Goal: Information Seeking & Learning: Compare options

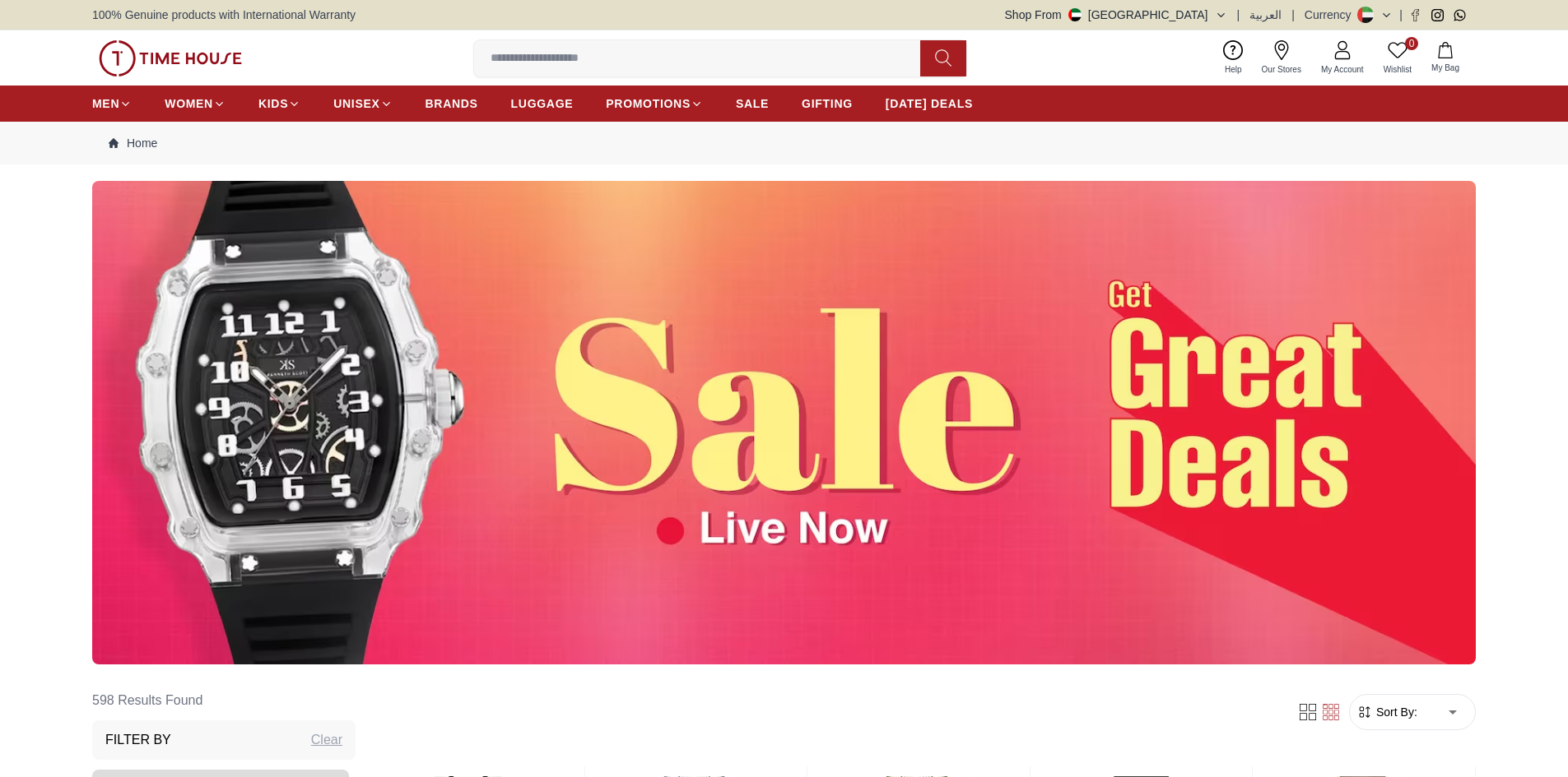
scroll to position [494, 0]
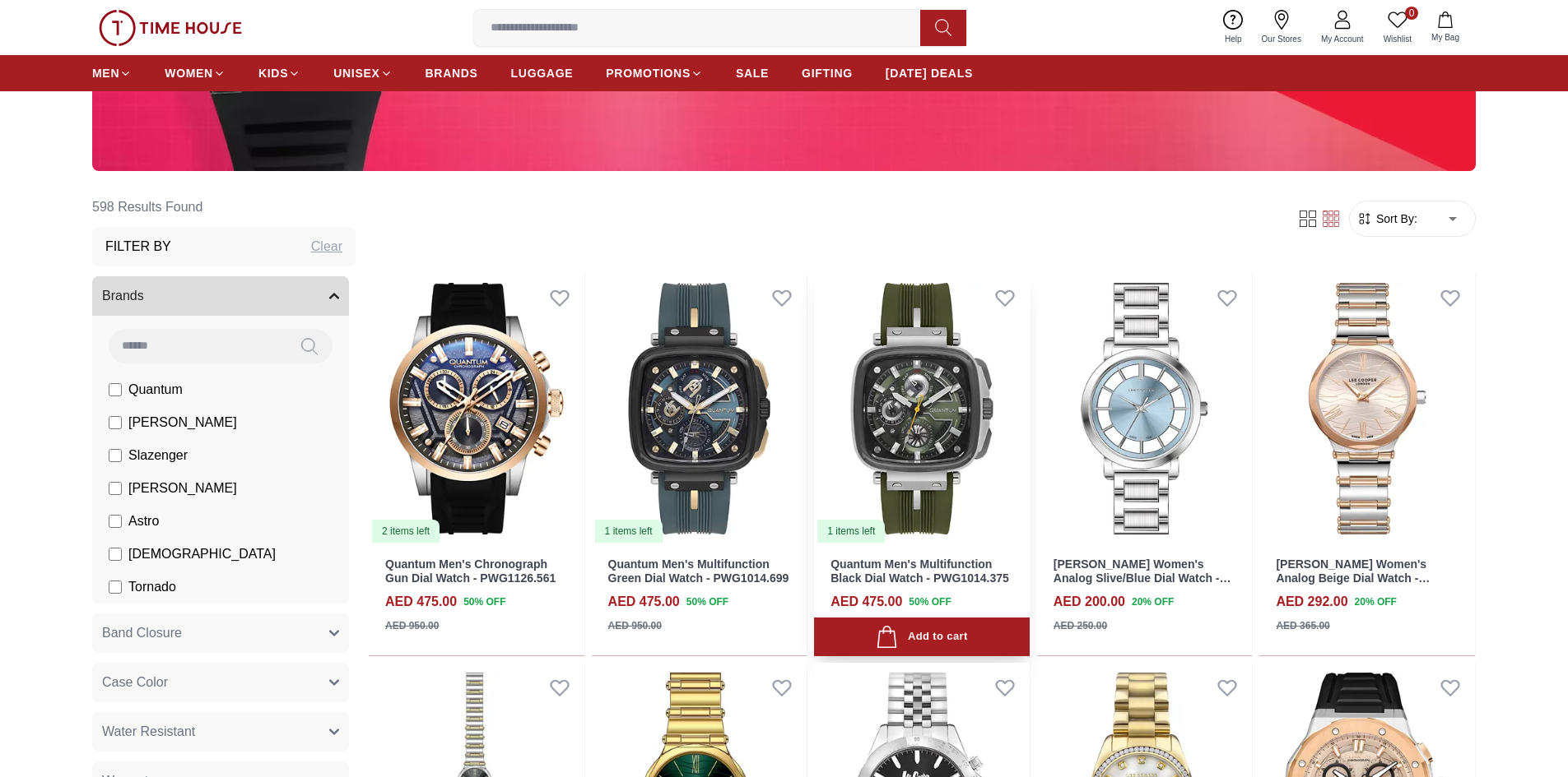
click at [913, 402] on img at bounding box center [921, 408] width 215 height 272
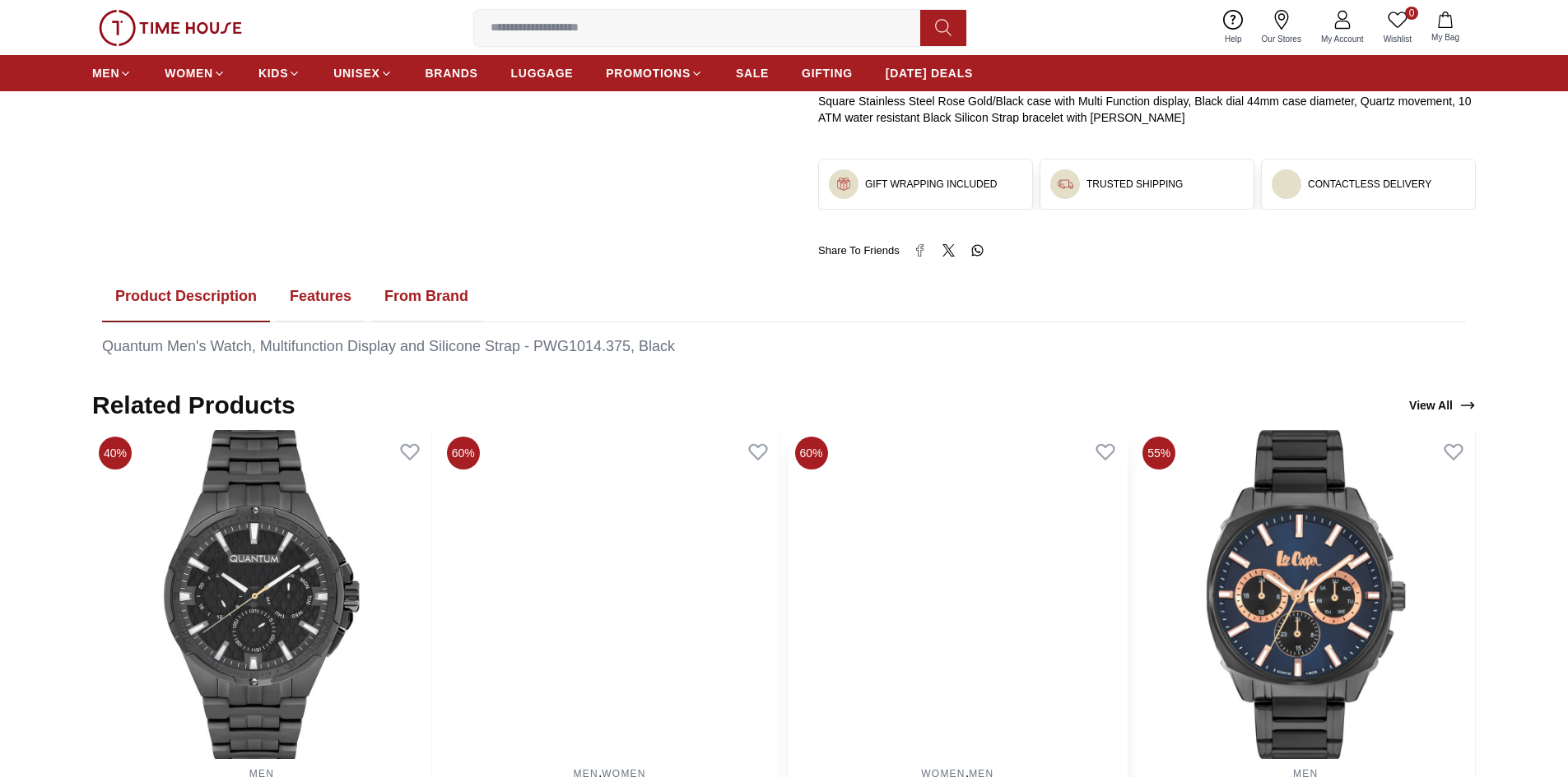
scroll to position [987, 0]
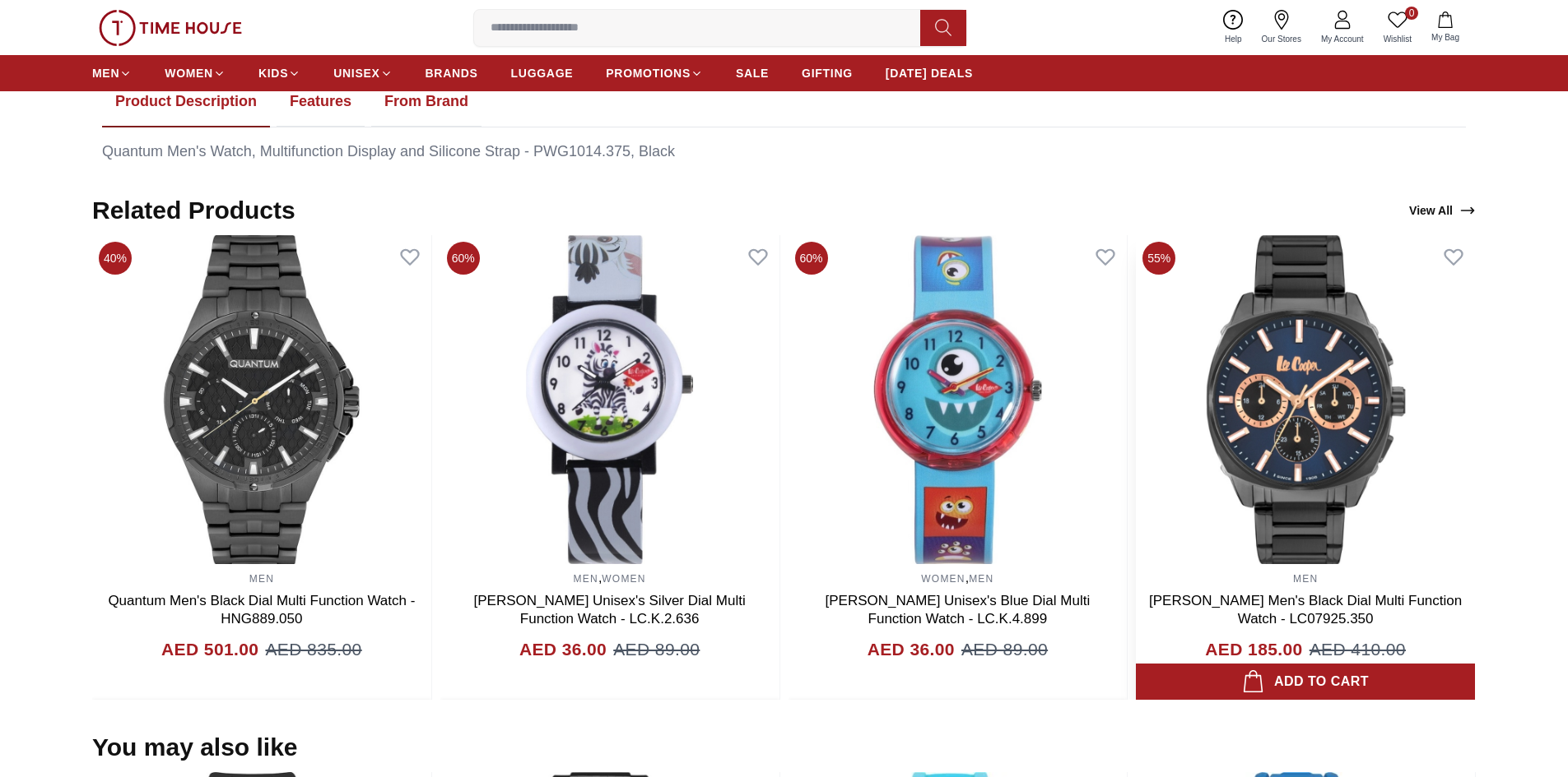
click at [1299, 453] on img at bounding box center [1305, 400] width 339 height 329
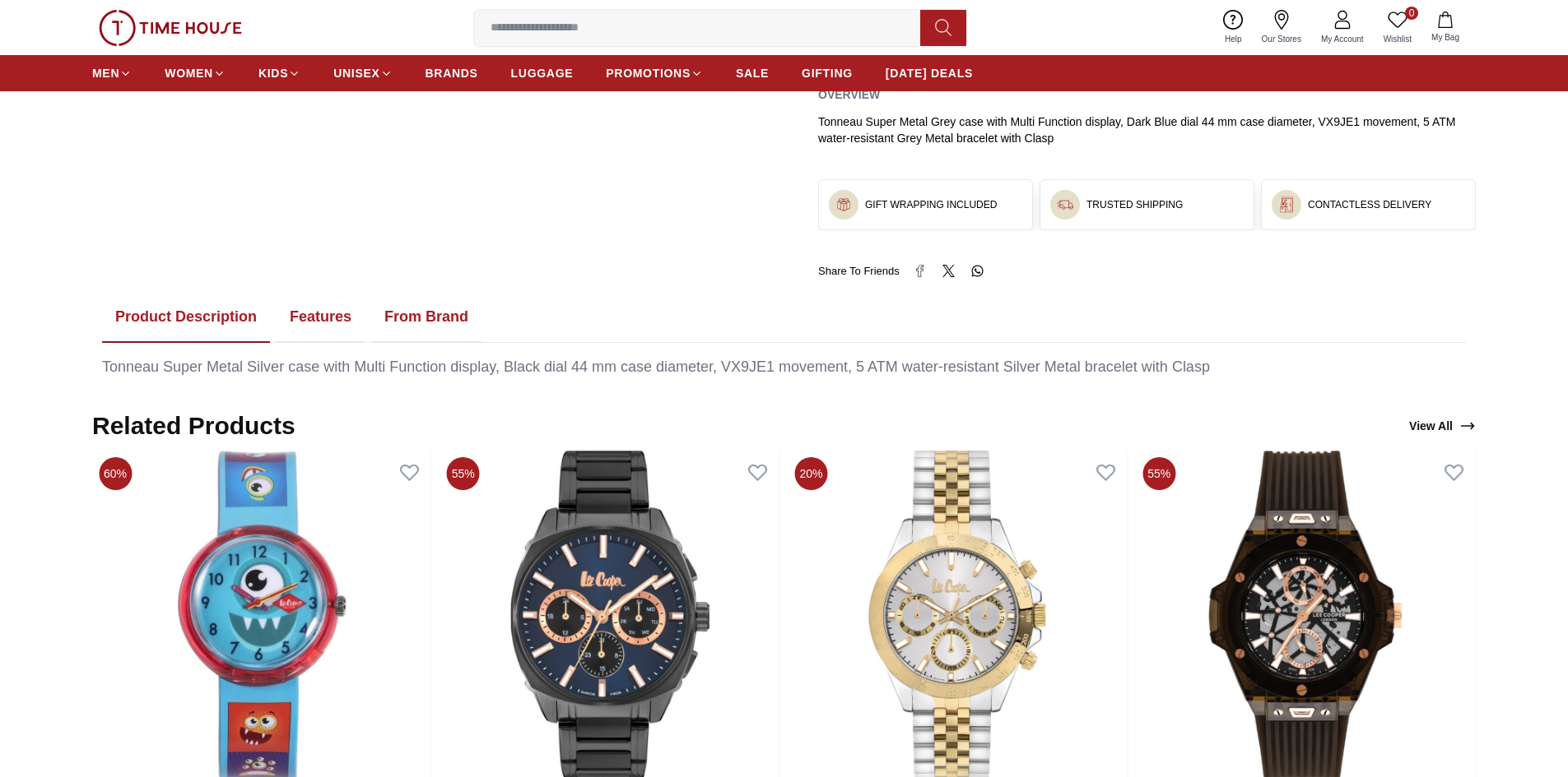
scroll to position [1070, 0]
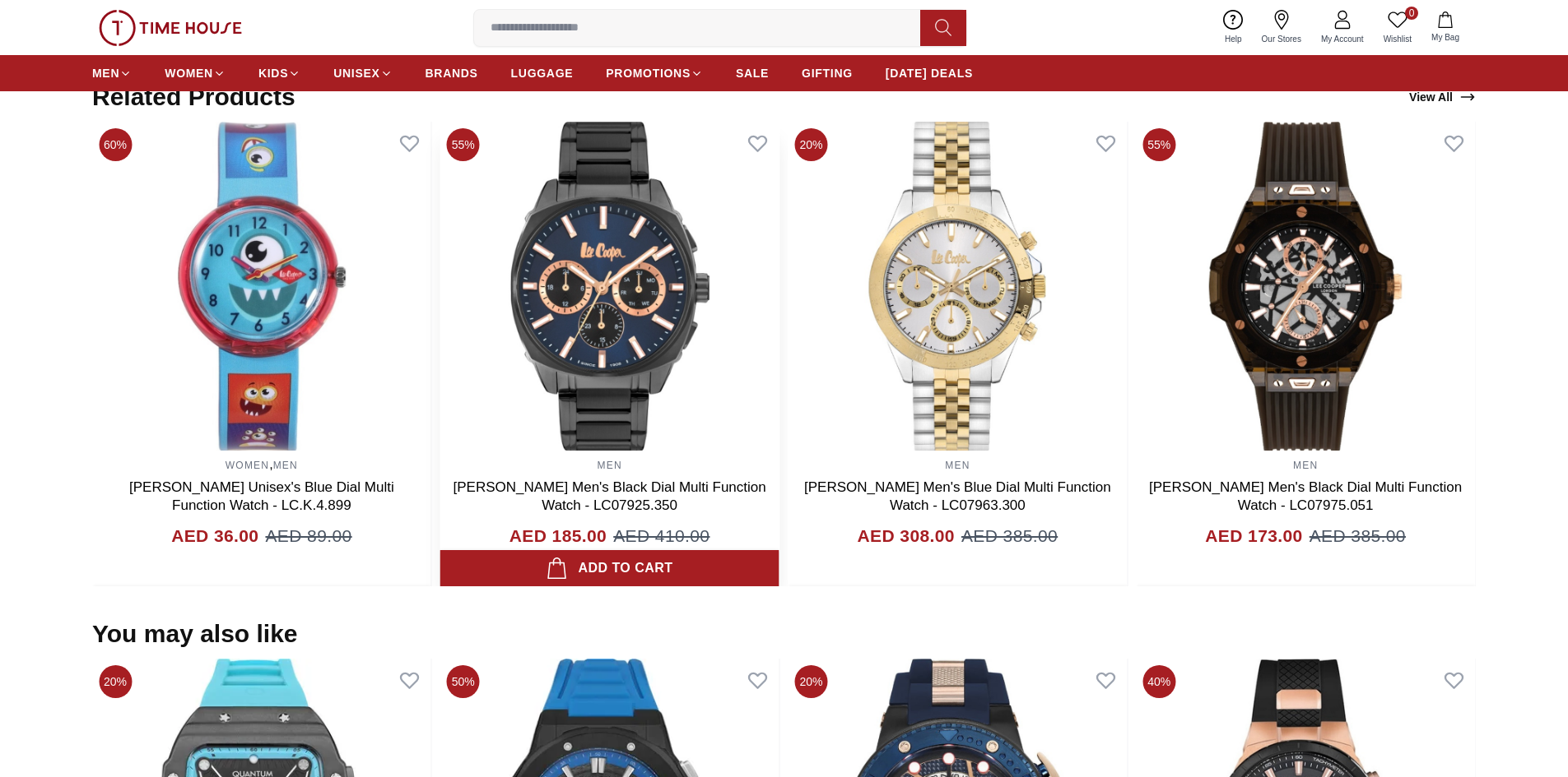
click at [779, 253] on img at bounding box center [609, 286] width 339 height 329
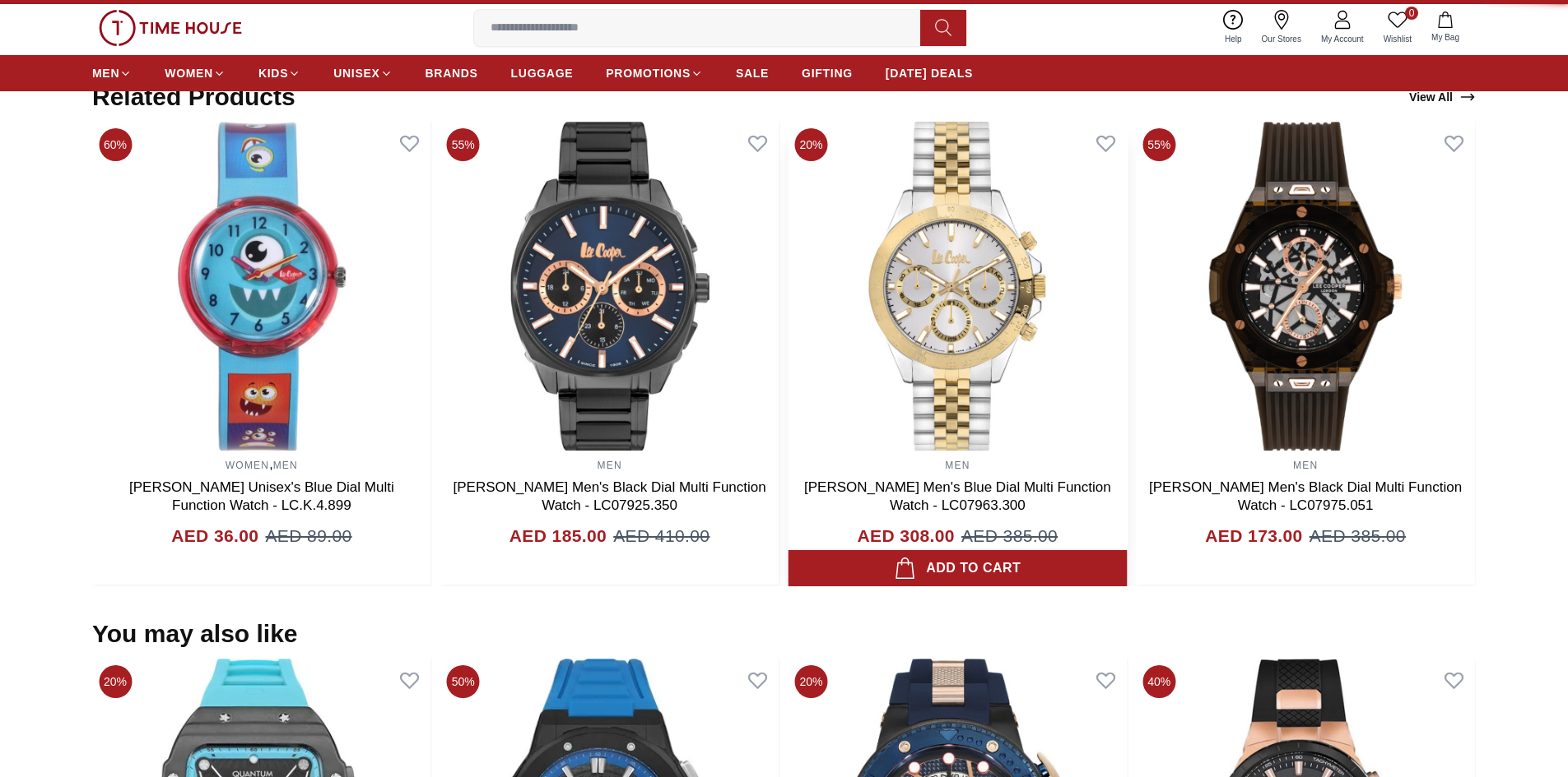
click at [972, 286] on body "100% Genuine products with International Warranty Shop From [GEOGRAPHIC_DATA] |…" at bounding box center [784, 332] width 1568 height 2805
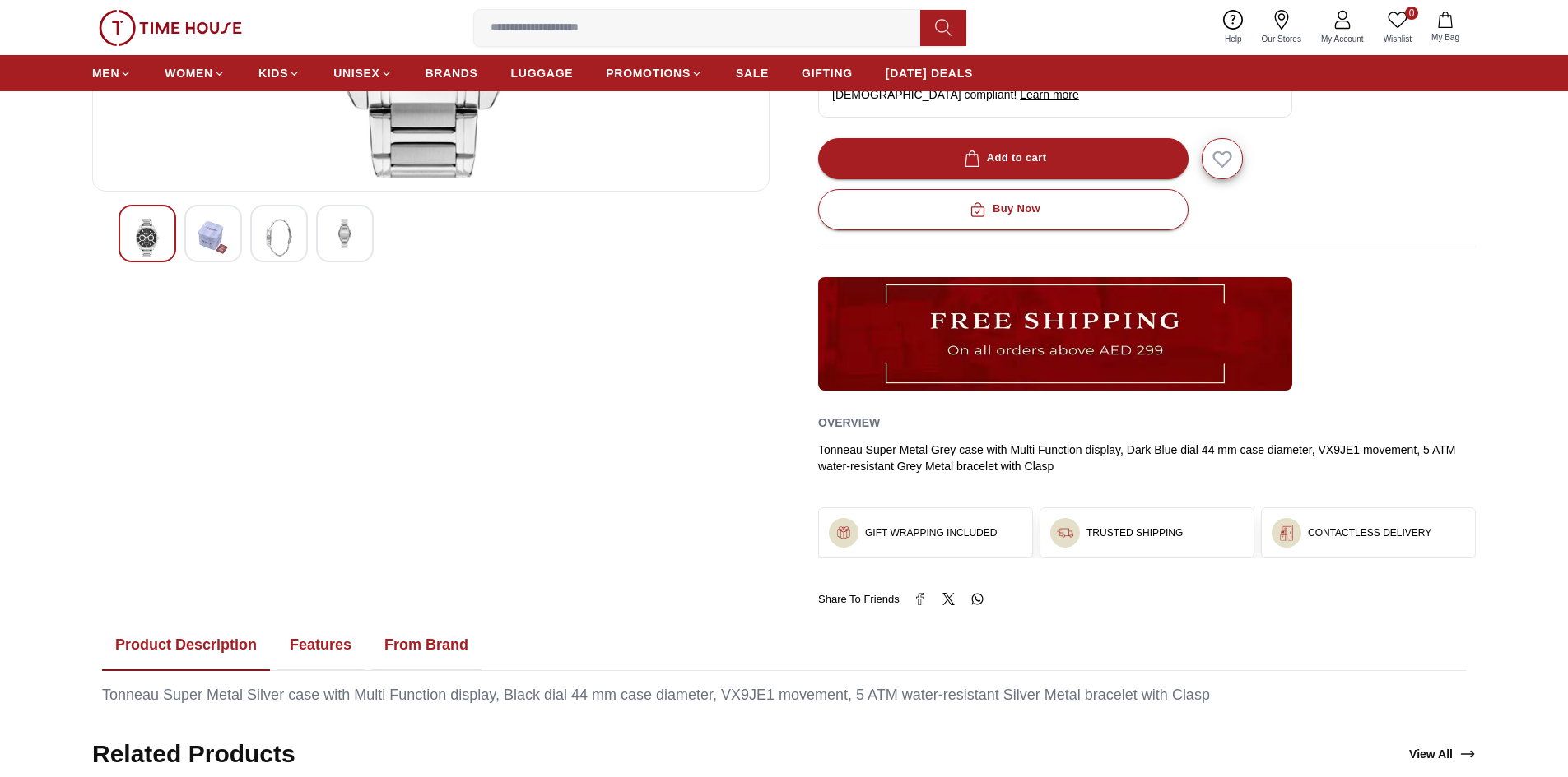
scroll to position [905, 0]
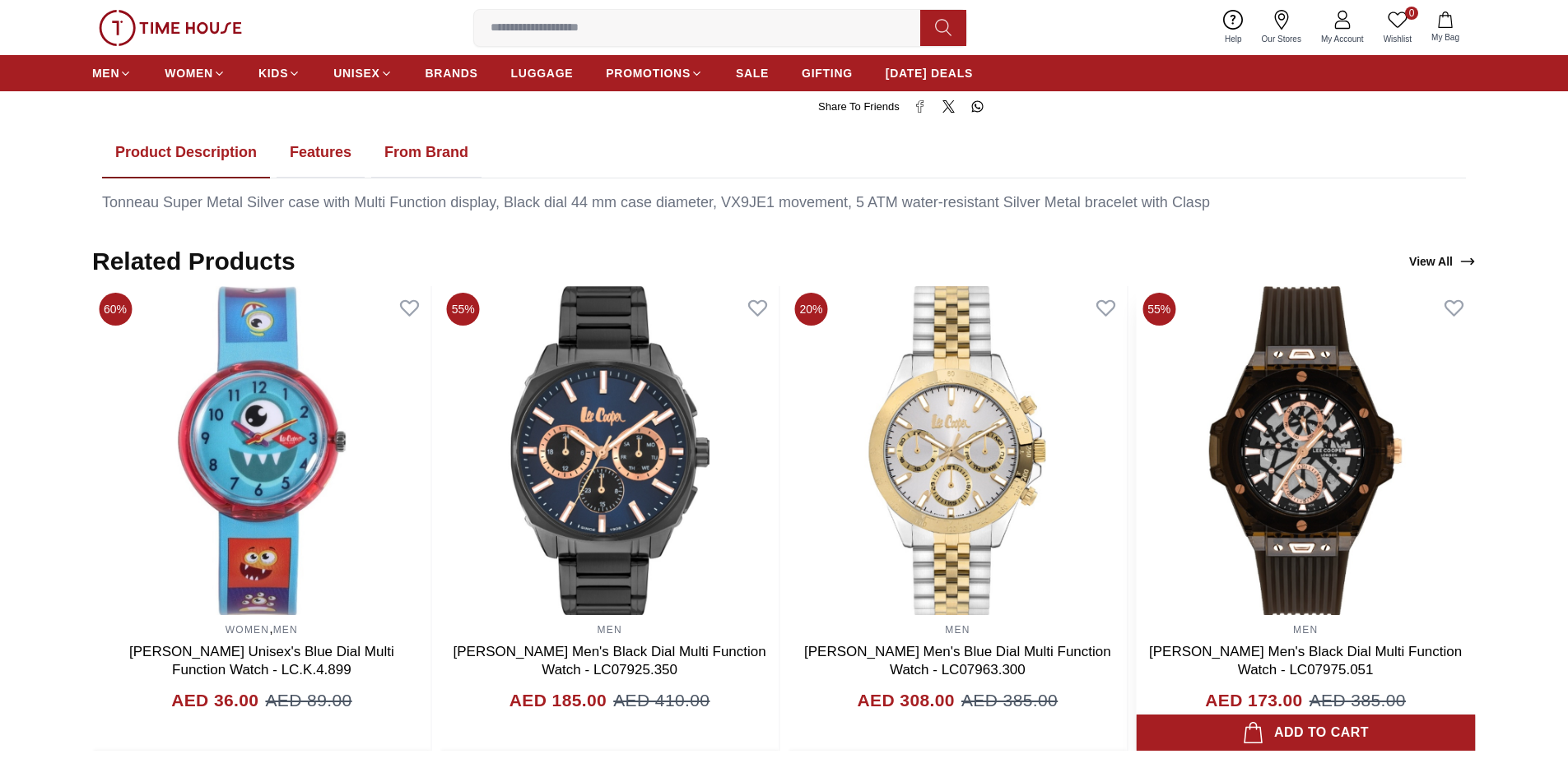
click at [1266, 464] on img at bounding box center [1305, 450] width 339 height 329
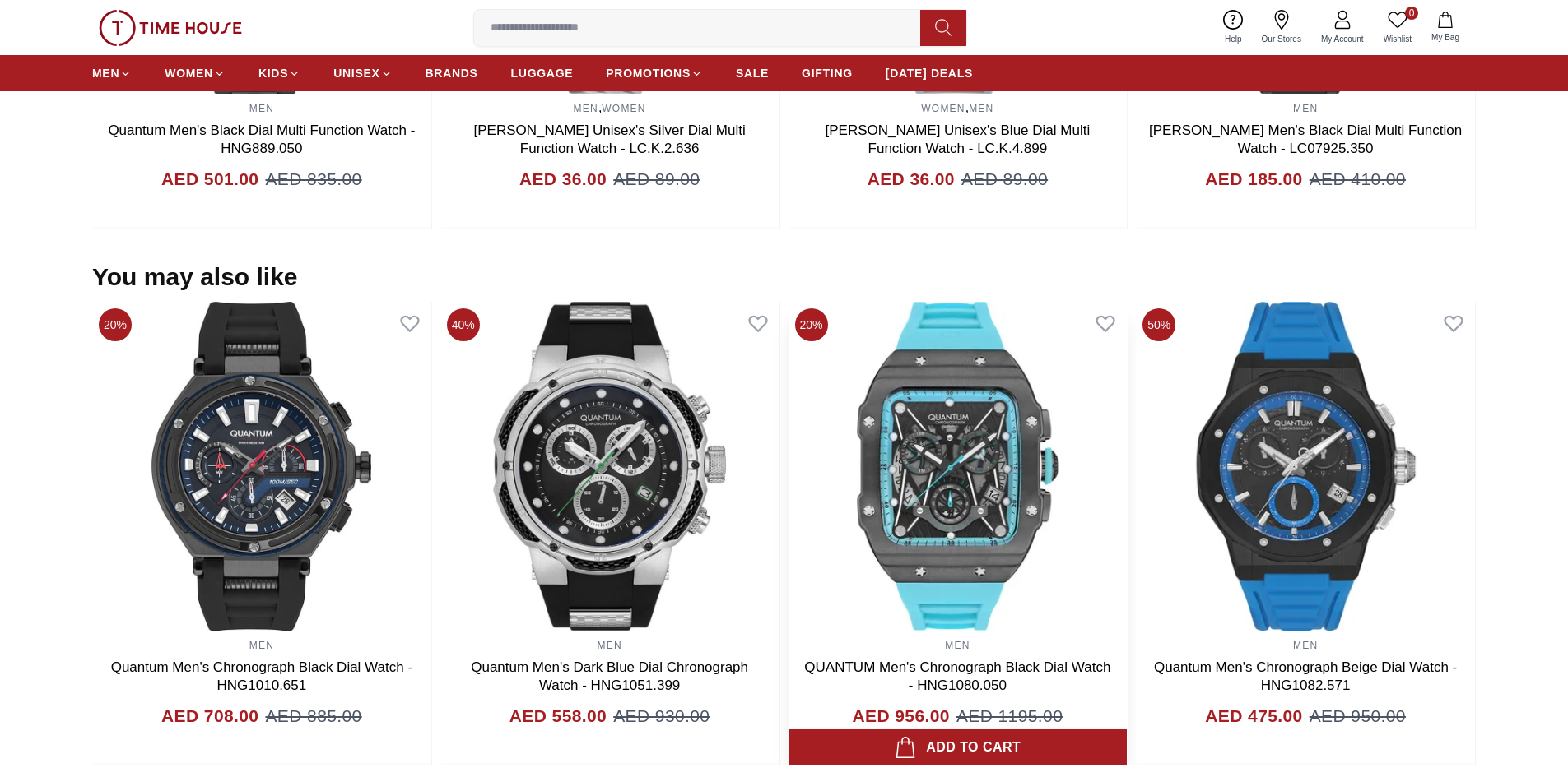
scroll to position [1551, 0]
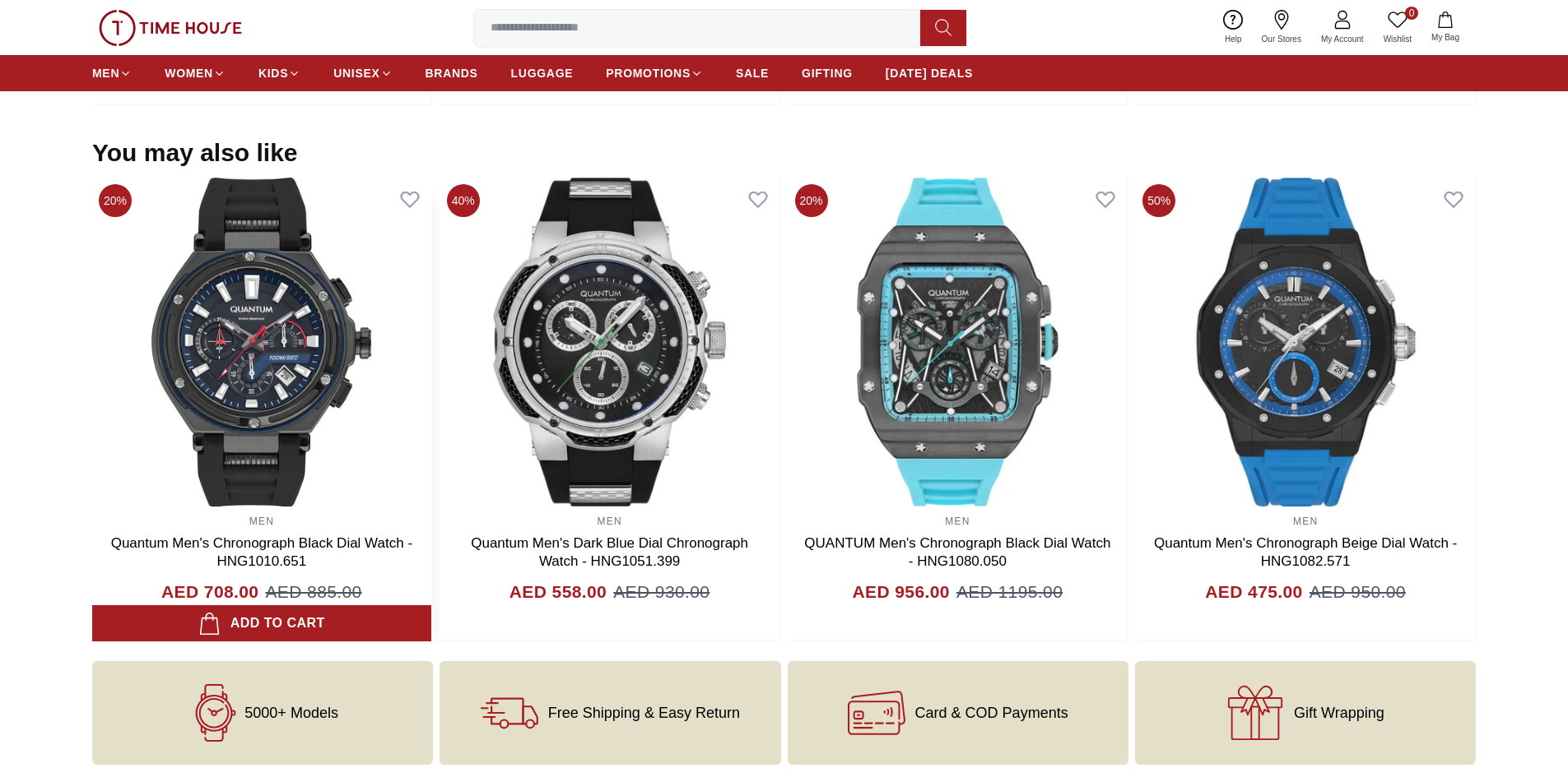
click at [249, 369] on img at bounding box center [261, 342] width 339 height 329
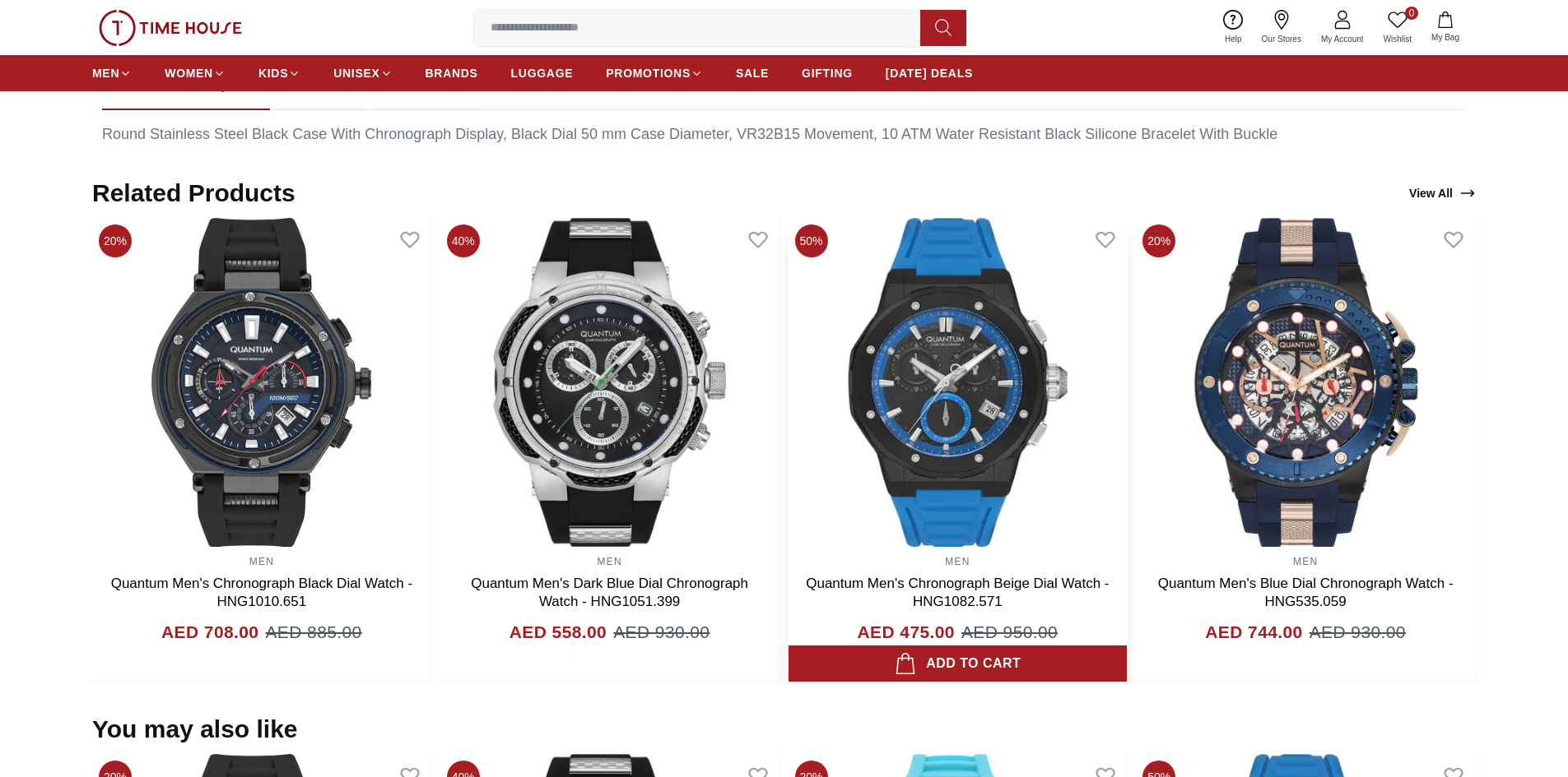
scroll to position [1152, 0]
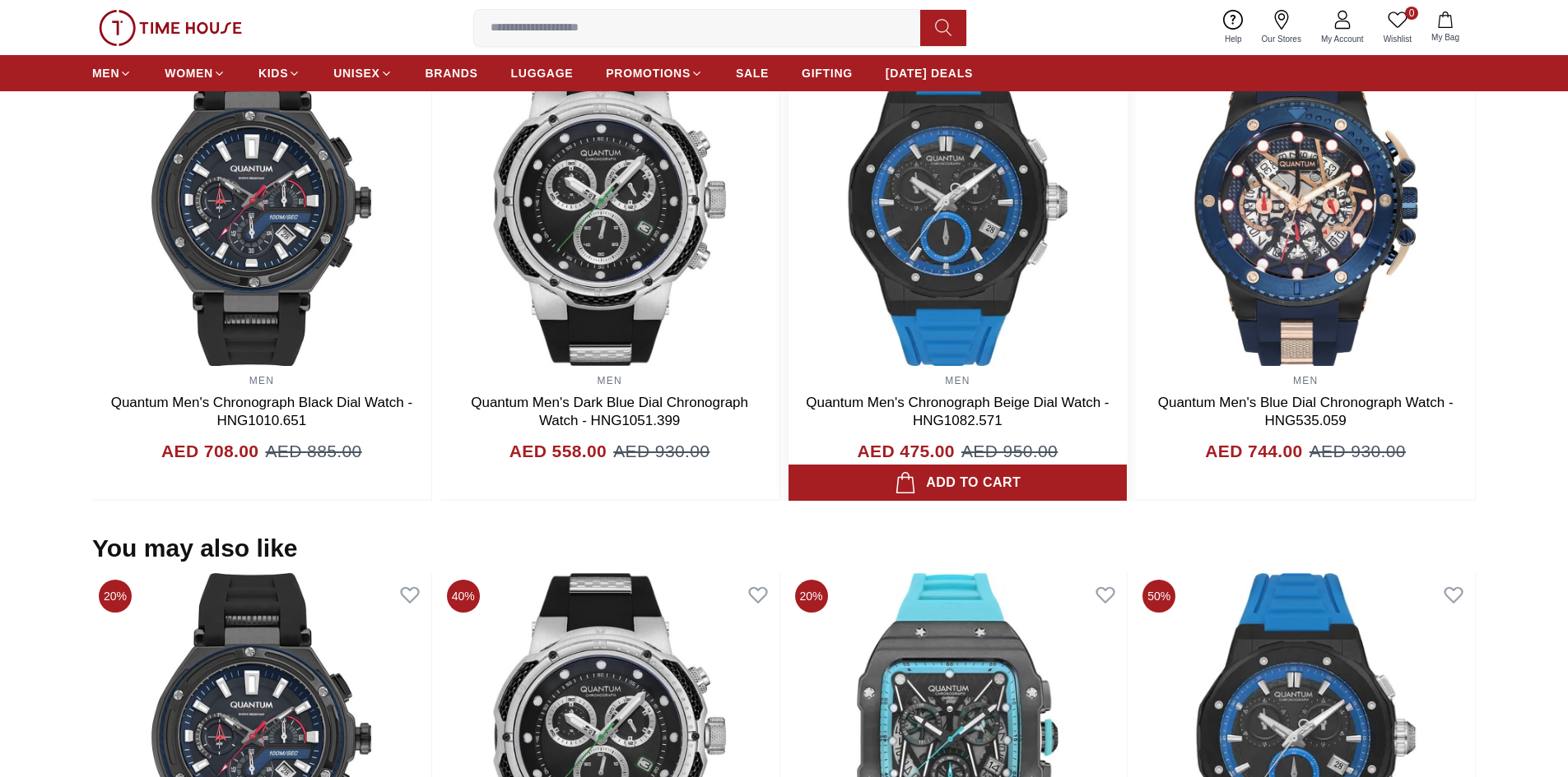
click at [932, 200] on img at bounding box center [958, 202] width 339 height 329
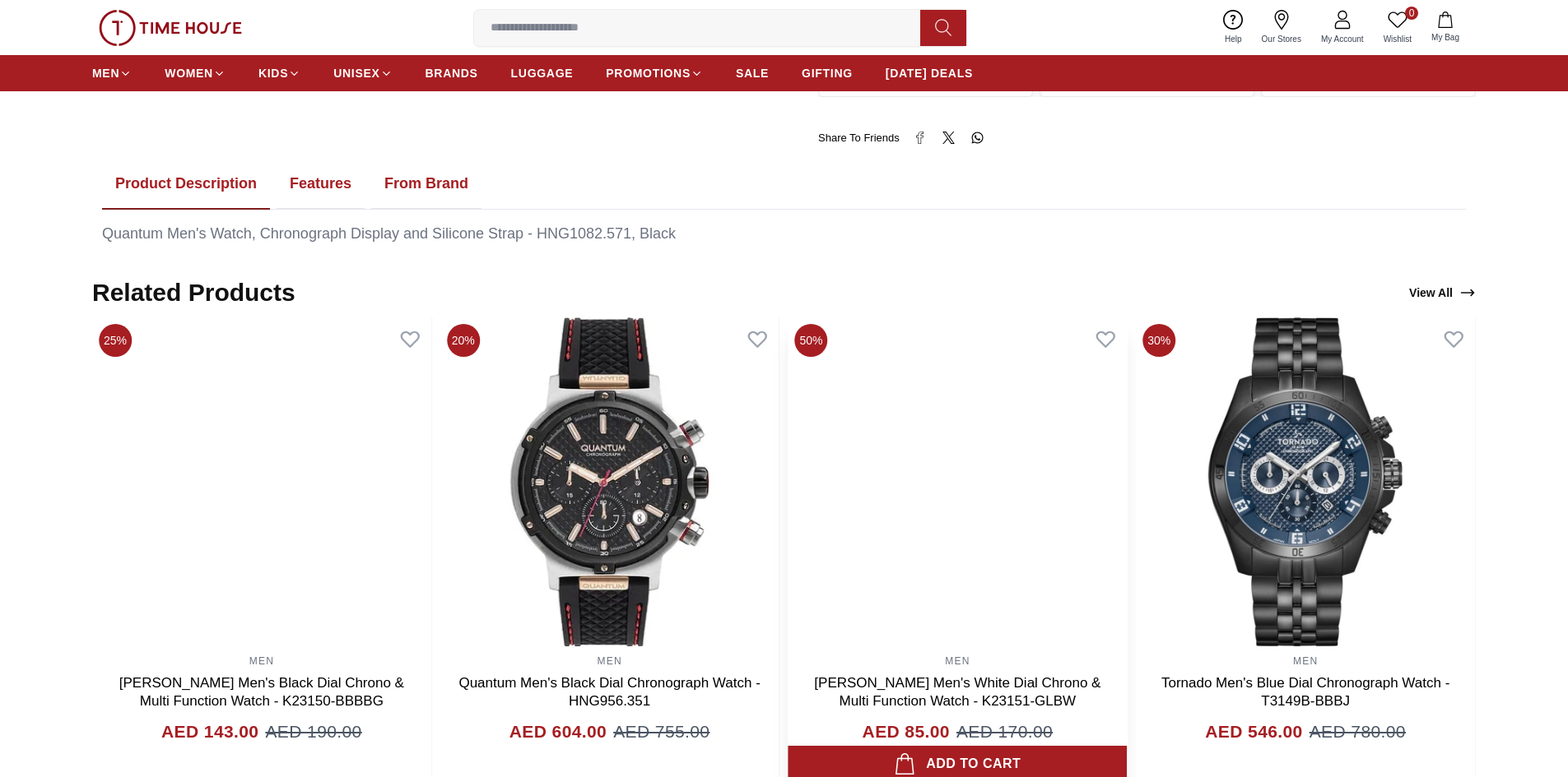
scroll to position [1070, 0]
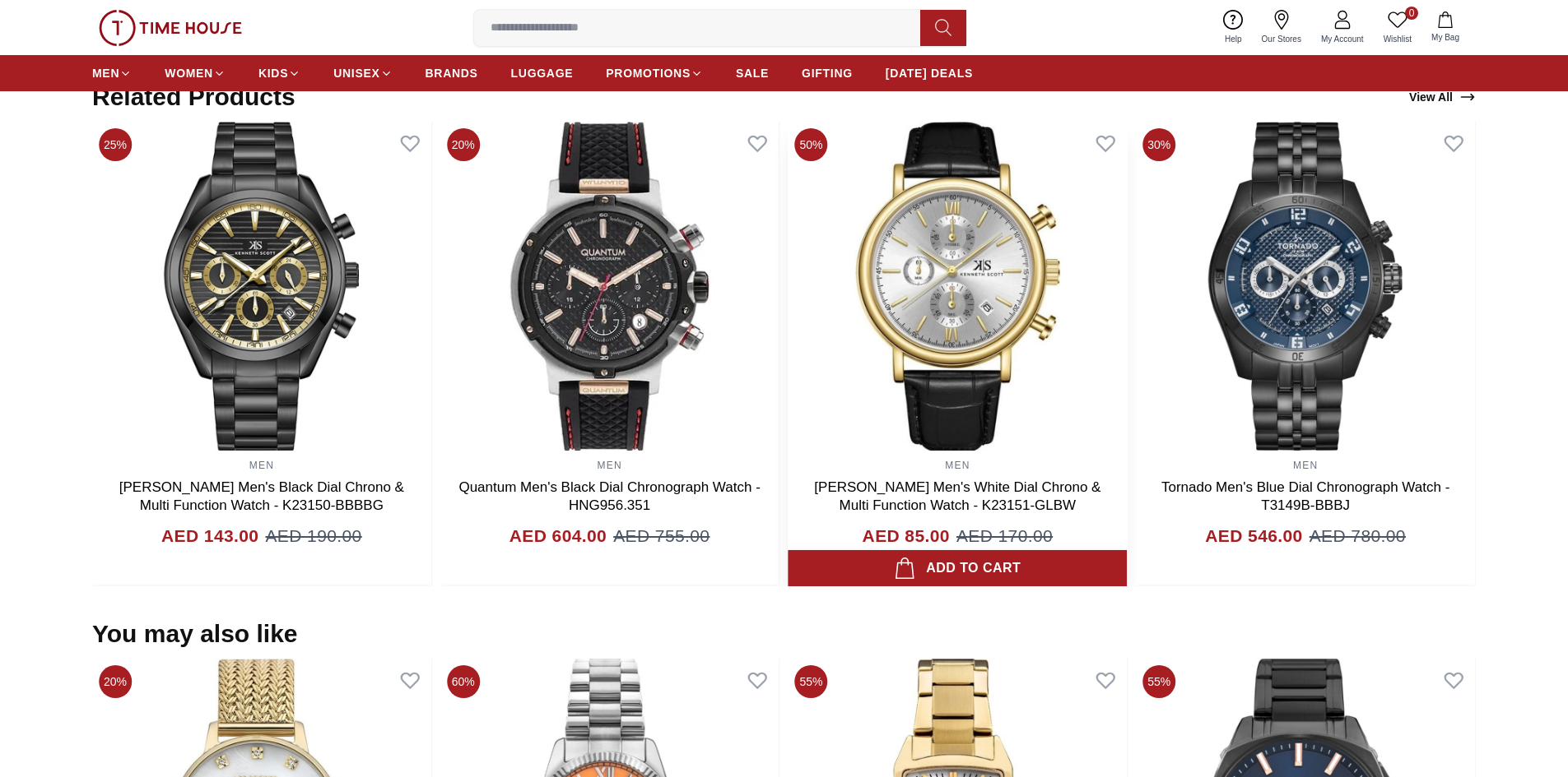
click at [1001, 317] on img at bounding box center [958, 286] width 339 height 329
